Goal: Task Accomplishment & Management: Complete application form

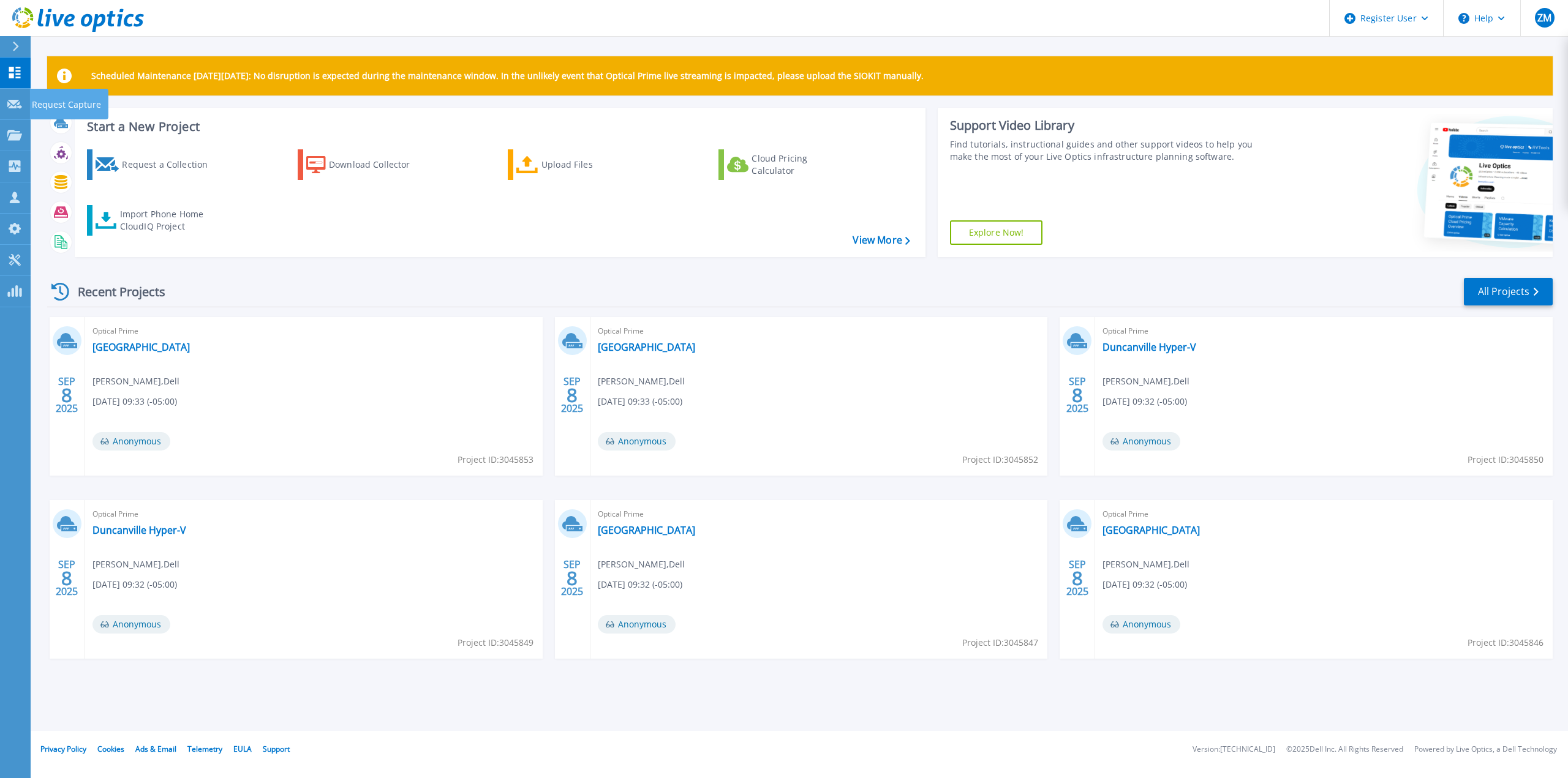
click at [54, 104] on p "Request Capture" at bounding box center [66, 104] width 69 height 32
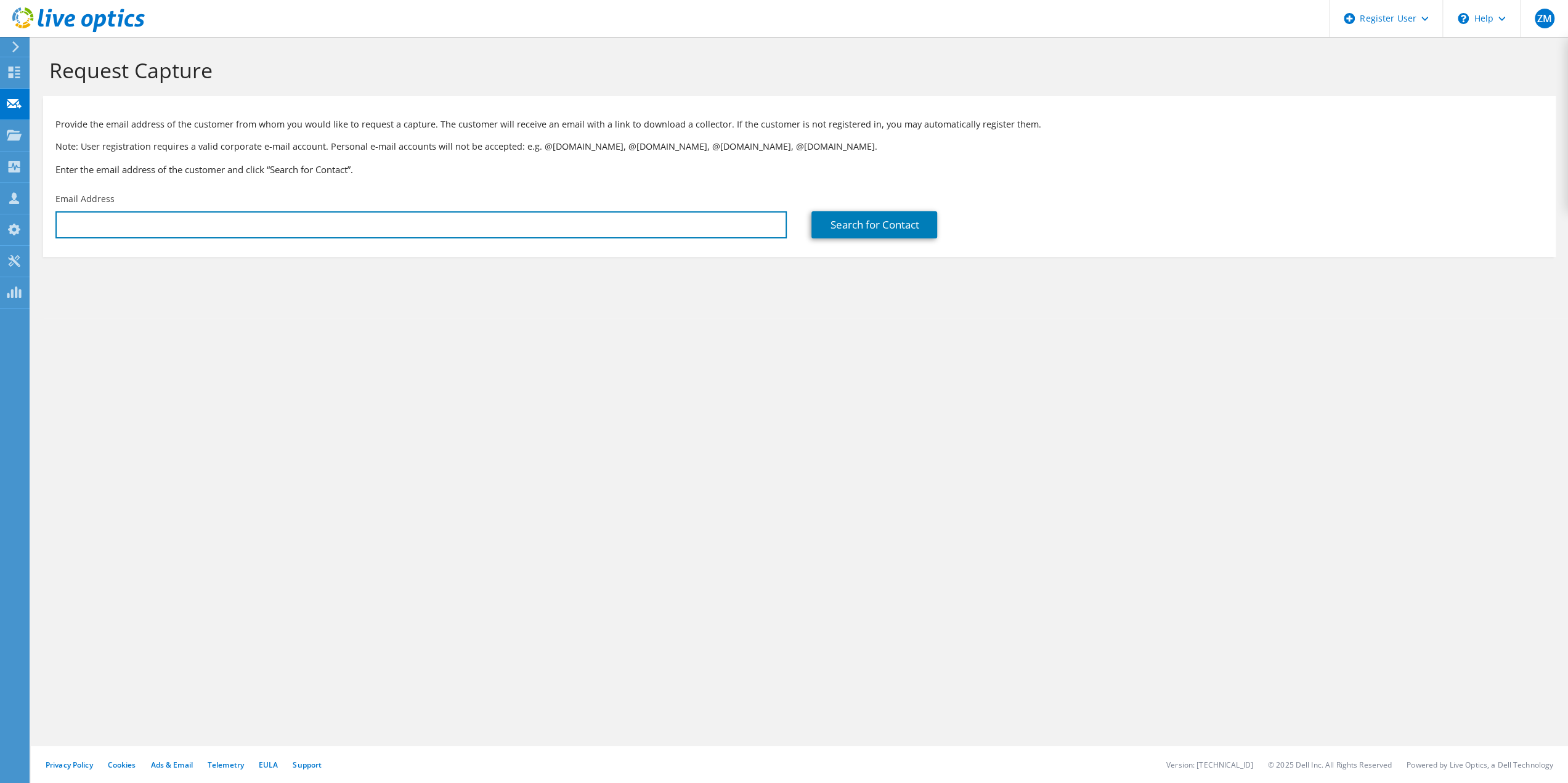
click at [219, 219] on input "text" at bounding box center [421, 225] width 731 height 27
paste input "[EMAIL_ADDRESS][DOMAIN_NAME]"
type input "[EMAIL_ADDRESS][DOMAIN_NAME]"
click at [899, 225] on link "Search for Contact" at bounding box center [874, 225] width 126 height 27
type input "Arkansas State University Mountain Home"
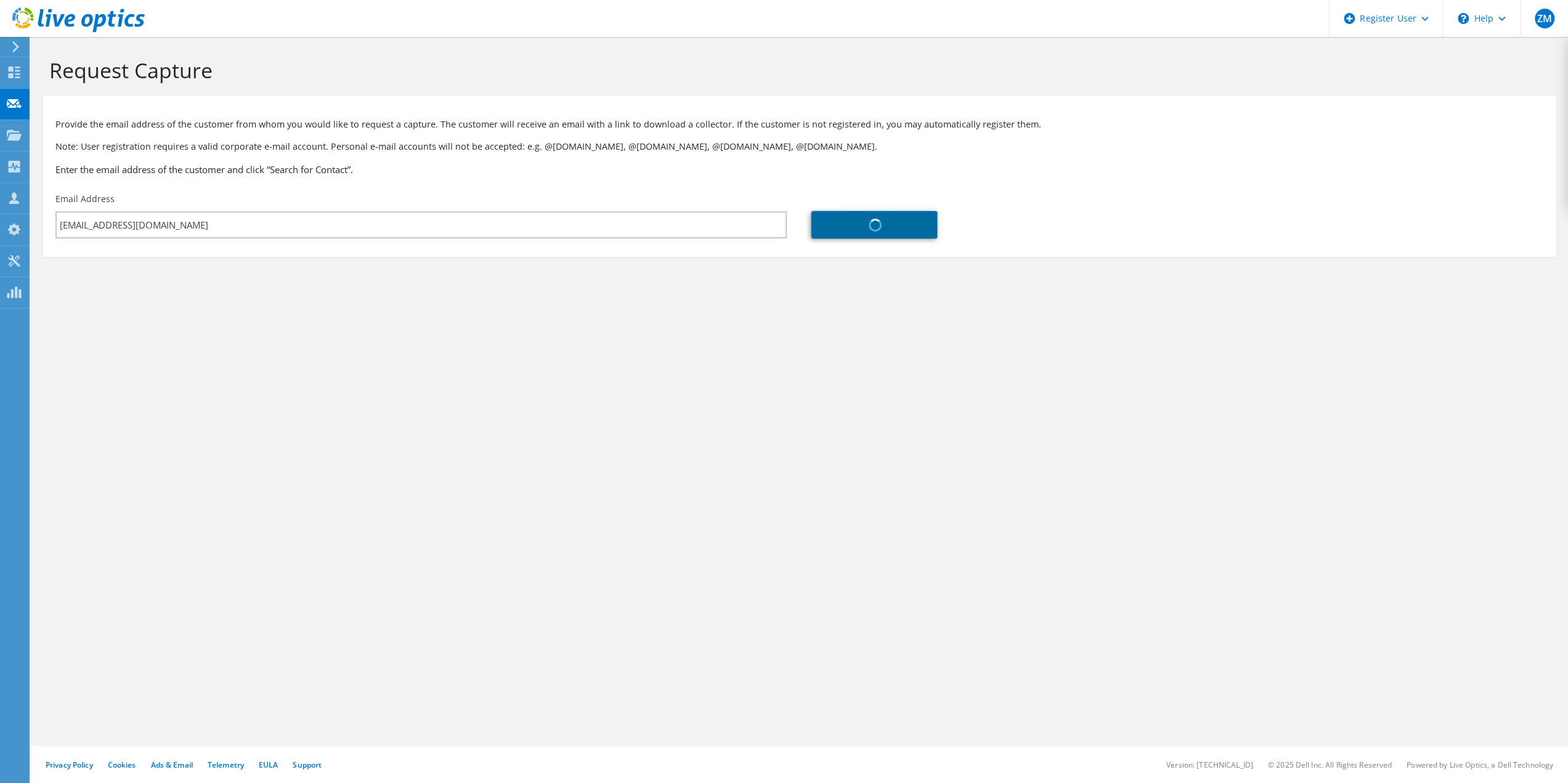
type input "Brian"
type input "Stapleton"
type input "[GEOGRAPHIC_DATA]"
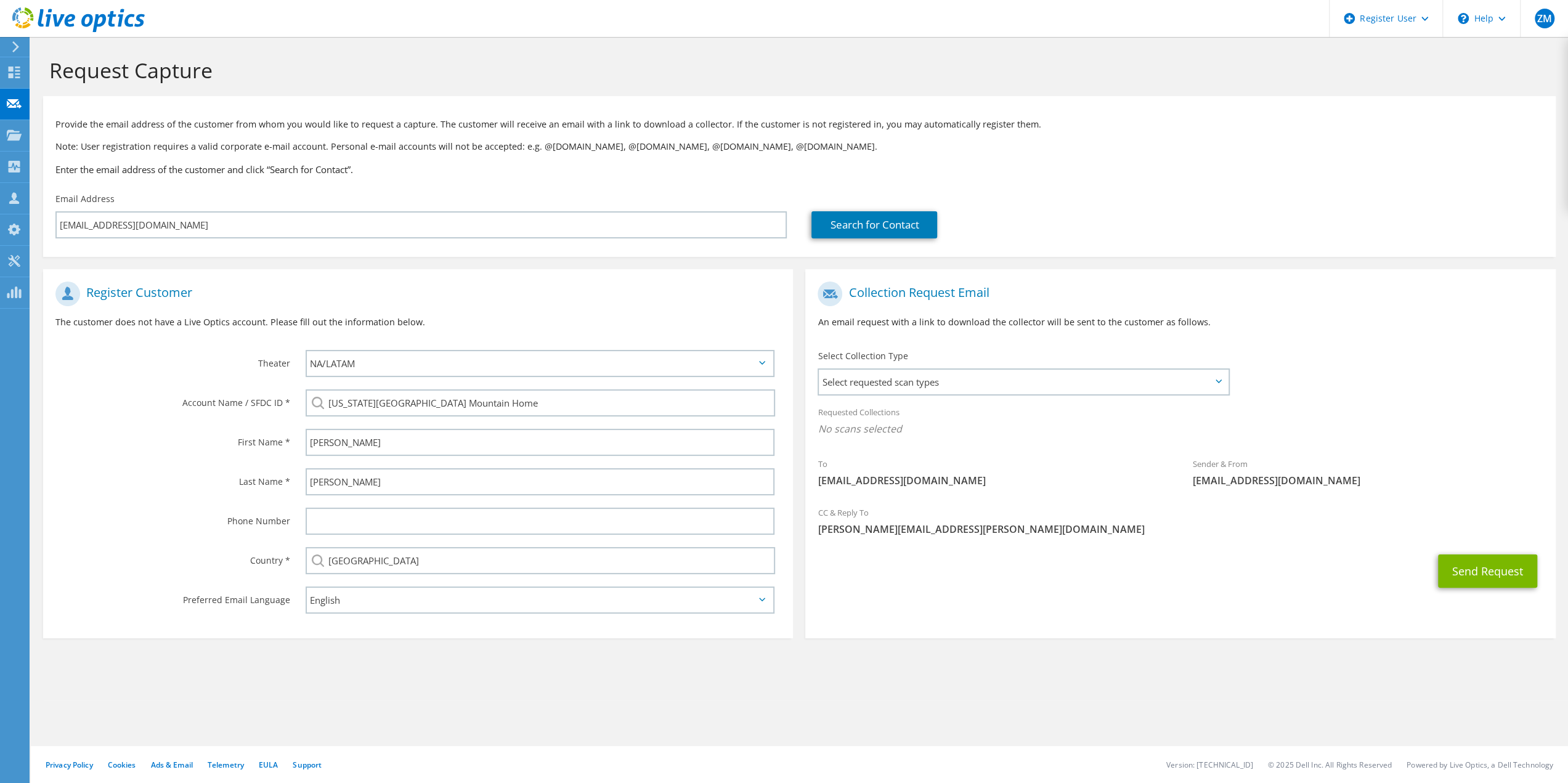
click at [922, 383] on span "Select requested scan types" at bounding box center [1022, 382] width 408 height 24
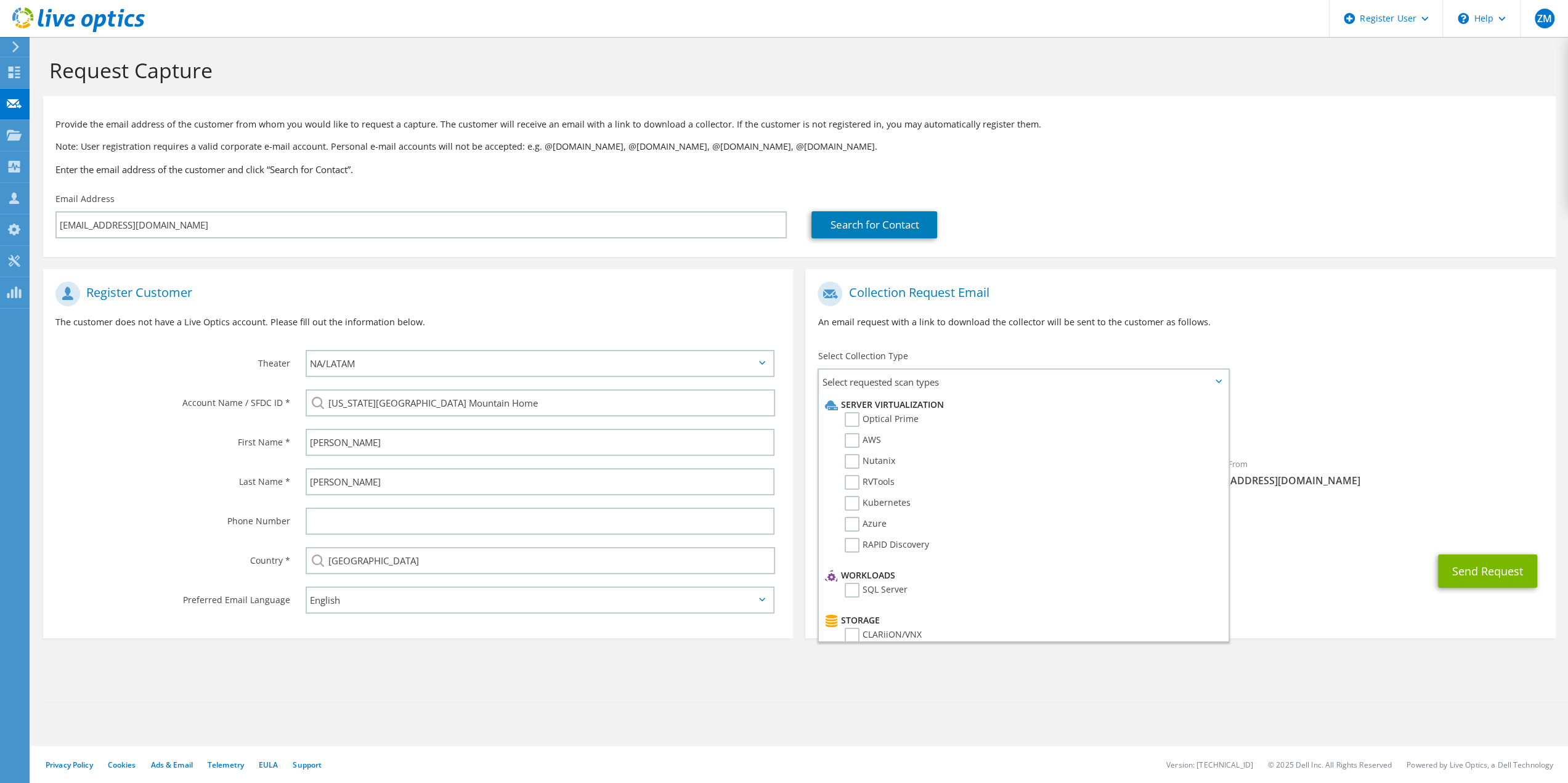
click at [853, 484] on label "RVTools" at bounding box center [870, 482] width 50 height 15
click at [0, 0] on input "RVTools" at bounding box center [0, 0] width 0 height 0
click at [852, 423] on label "Optical Prime" at bounding box center [881, 419] width 74 height 15
click at [0, 0] on input "Optical Prime" at bounding box center [0, 0] width 0 height 0
click at [1420, 414] on div "Requested Collections No scans selected RVTools Optical Prime" at bounding box center [1179, 423] width 750 height 49
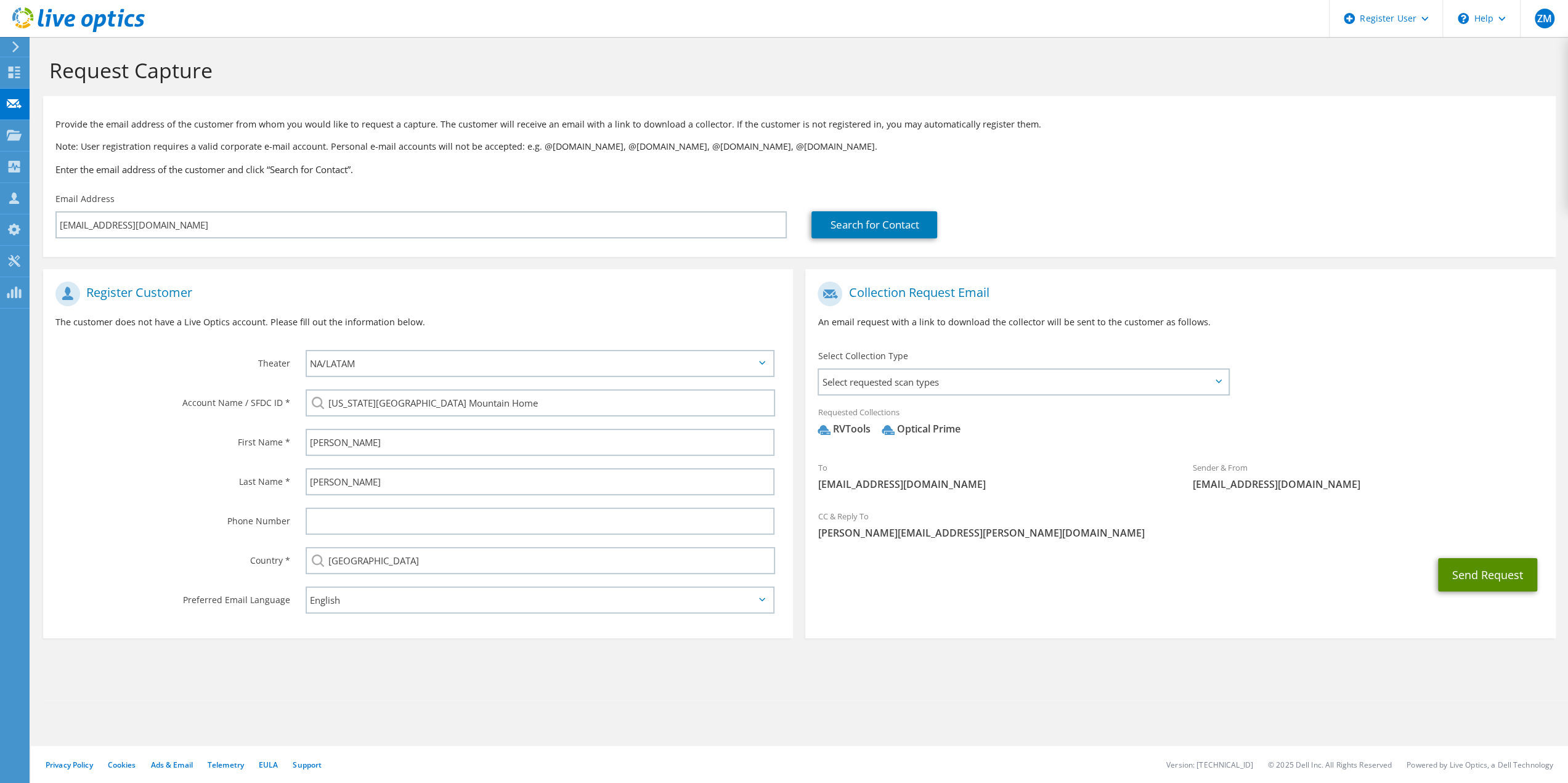
click at [1494, 572] on button "Send Request" at bounding box center [1487, 575] width 99 height 33
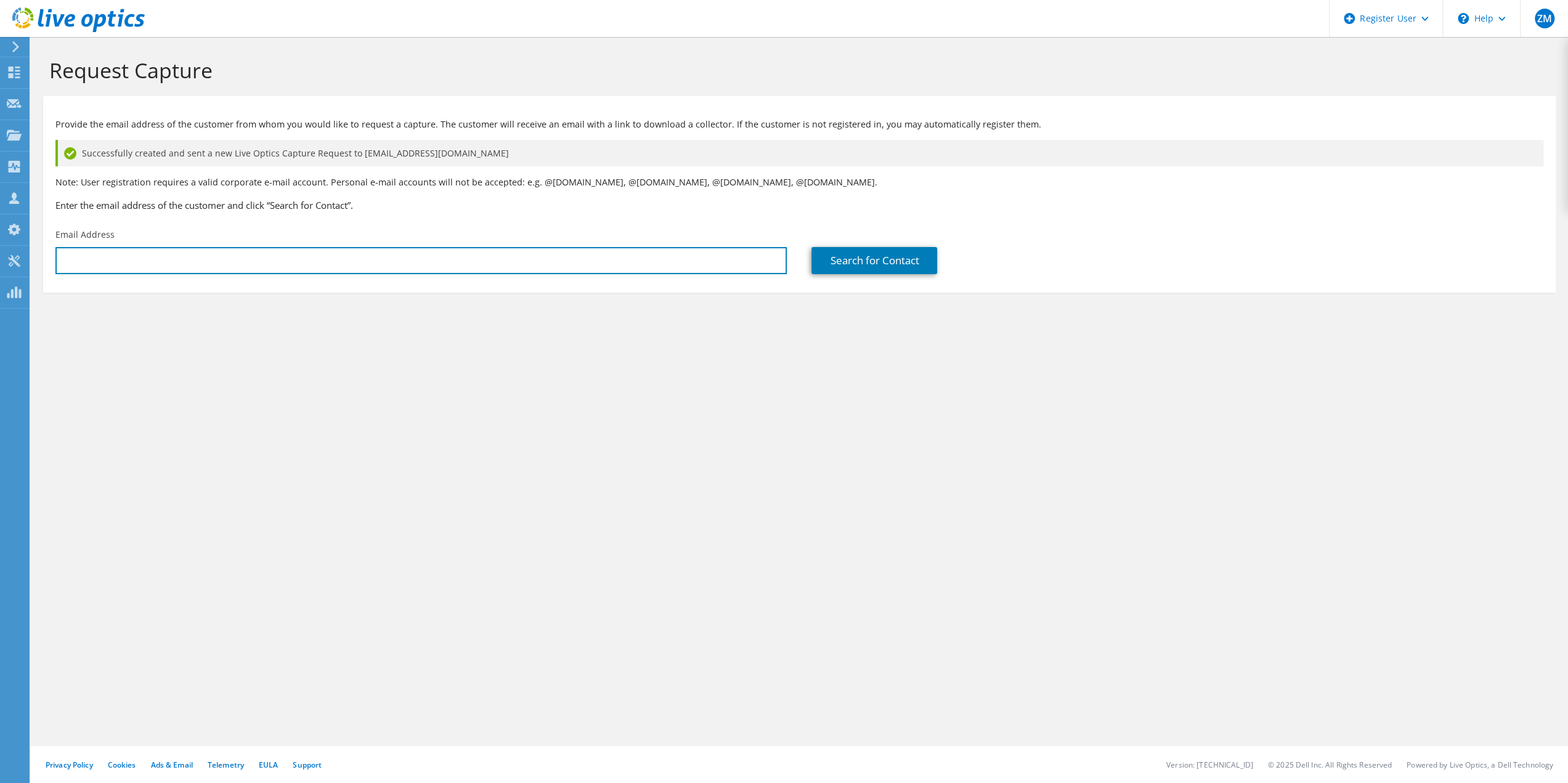
click at [223, 262] on input "text" at bounding box center [421, 260] width 731 height 27
paste input "jdoyle@astate.edu"
type input "jdoyle@astate.edu"
click at [905, 264] on link "Search for Contact" at bounding box center [874, 260] width 126 height 27
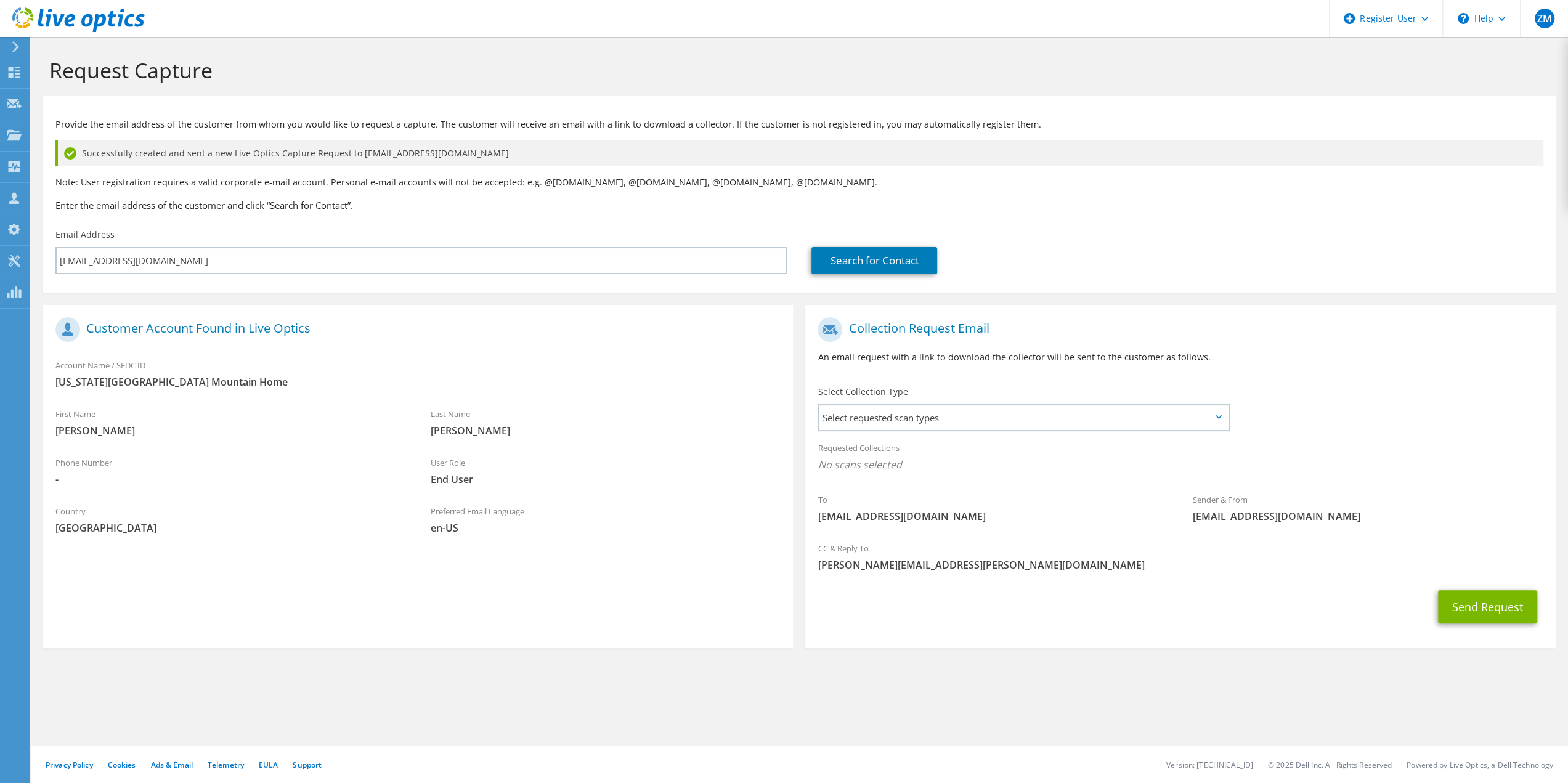
click at [902, 414] on span "Select requested scan types" at bounding box center [1022, 417] width 408 height 24
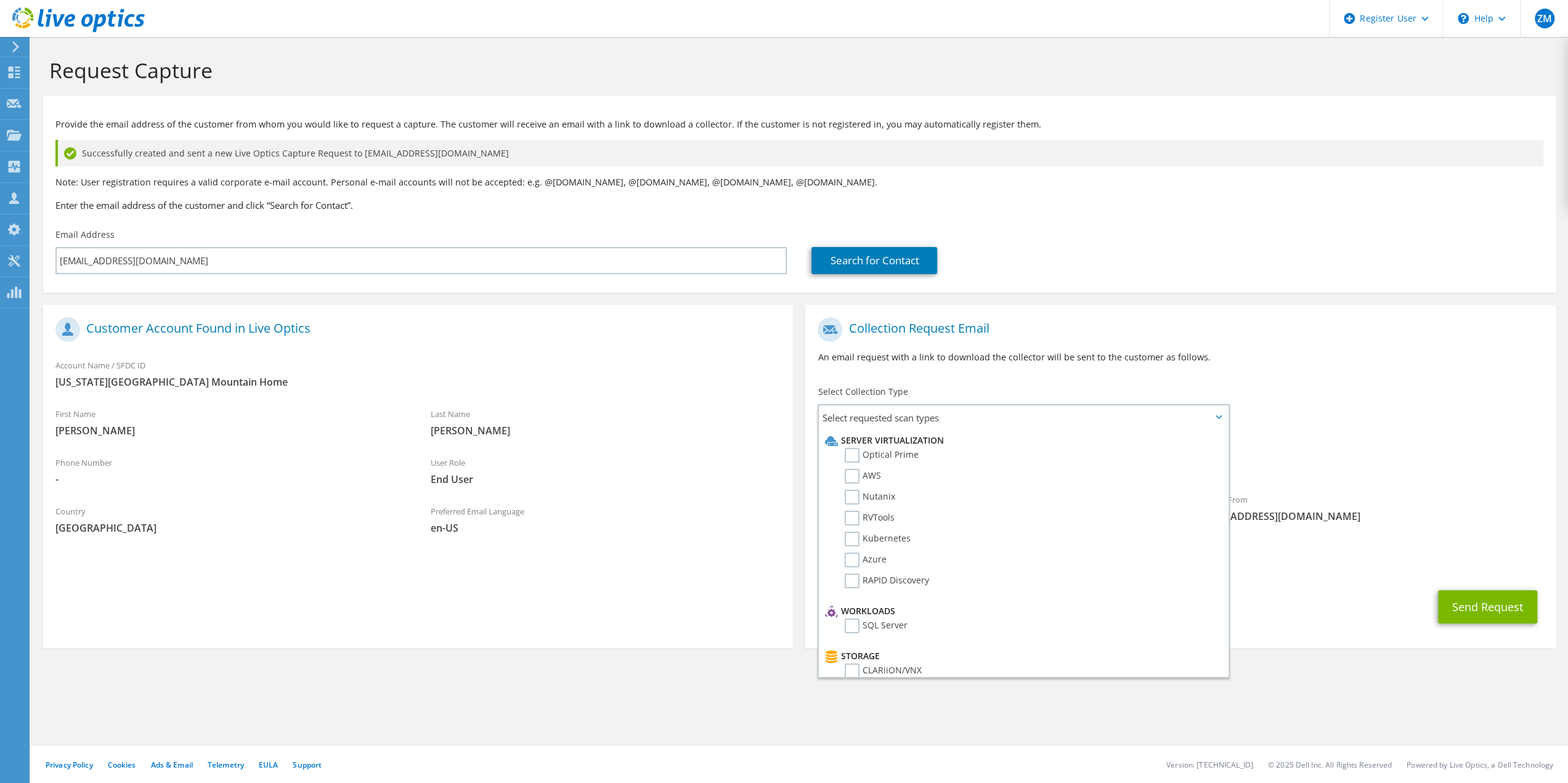
click at [856, 497] on label "Nutanix" at bounding box center [870, 497] width 50 height 15
click at [0, 0] on input "Nutanix" at bounding box center [0, 0] width 0 height 0
click at [859, 499] on label "Nutanix" at bounding box center [870, 497] width 50 height 15
click at [0, 0] on input "Nutanix" at bounding box center [0, 0] width 0 height 0
click at [859, 456] on label "Optical Prime" at bounding box center [881, 454] width 74 height 15
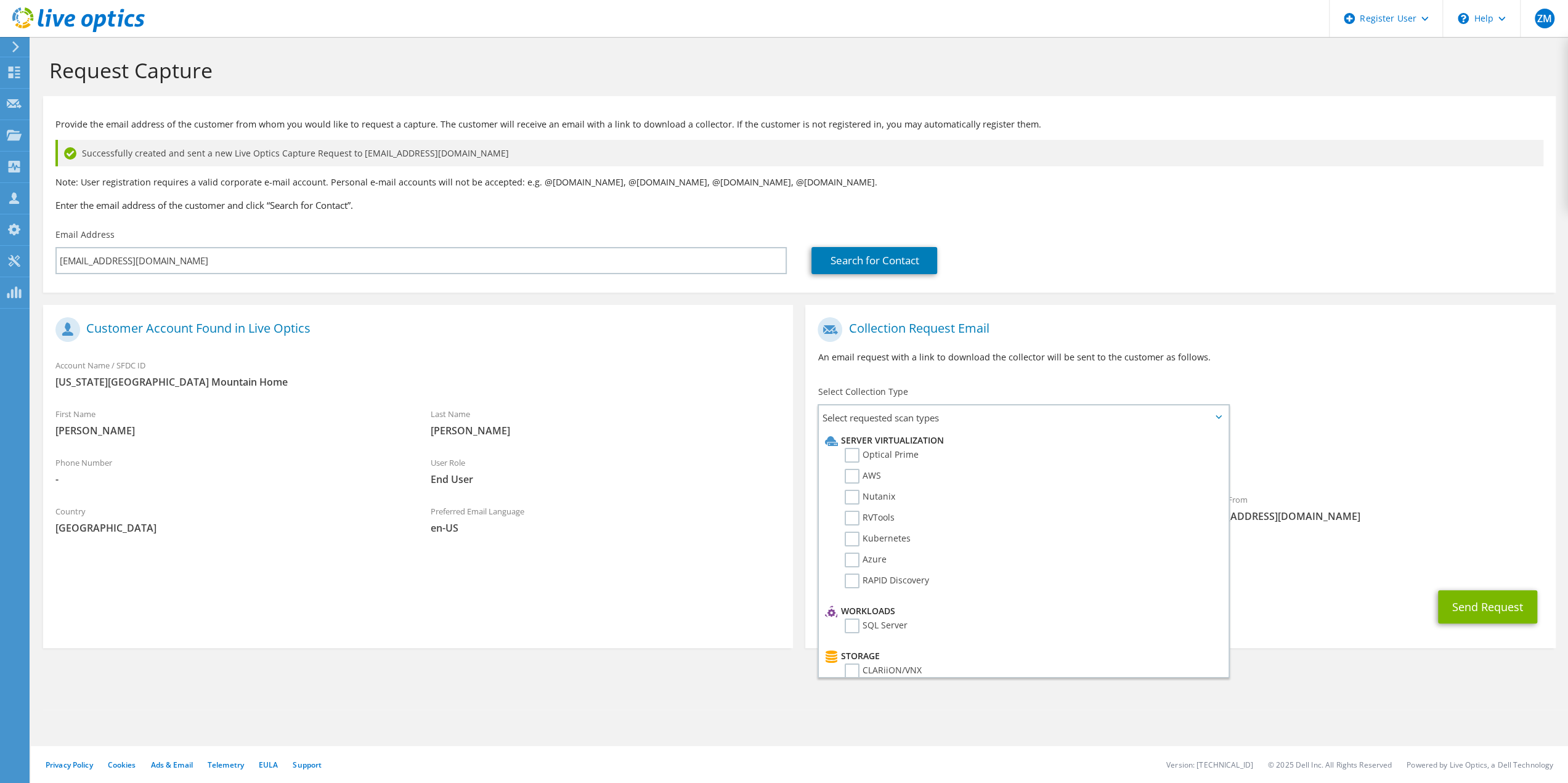
click at [0, 0] on input "Optical Prime" at bounding box center [0, 0] width 0 height 0
click at [853, 499] on label "Nutanix" at bounding box center [870, 497] width 50 height 15
click at [0, 0] on input "Nutanix" at bounding box center [0, 0] width 0 height 0
click at [852, 499] on label "Nutanix" at bounding box center [870, 497] width 50 height 15
click at [0, 0] on input "Nutanix" at bounding box center [0, 0] width 0 height 0
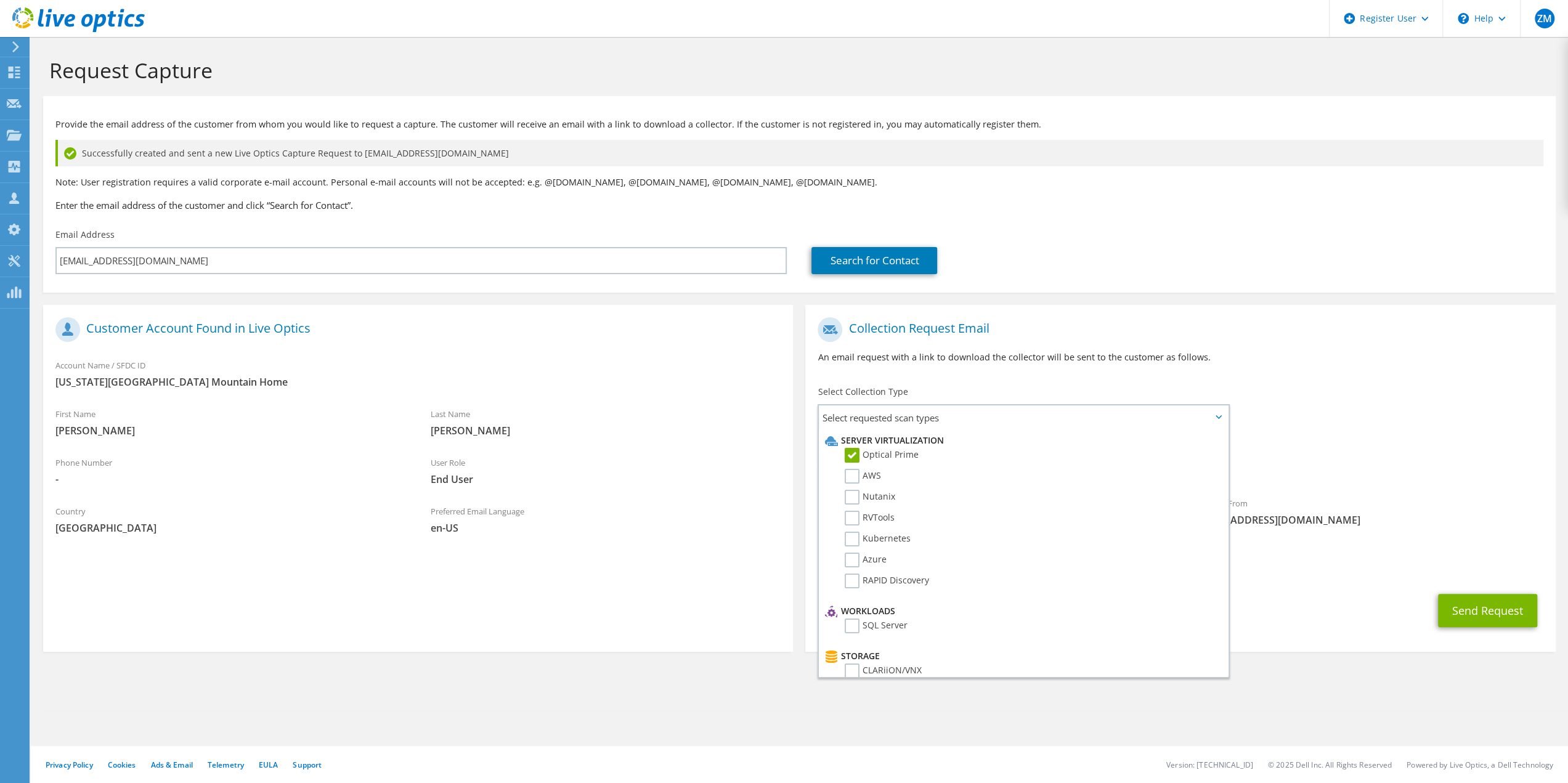
click at [856, 519] on label "RVTools" at bounding box center [870, 518] width 50 height 15
click at [0, 0] on input "RVTools" at bounding box center [0, 0] width 0 height 0
click at [1467, 611] on button "Send Request" at bounding box center [1487, 610] width 99 height 33
